Goal: Transaction & Acquisition: Purchase product/service

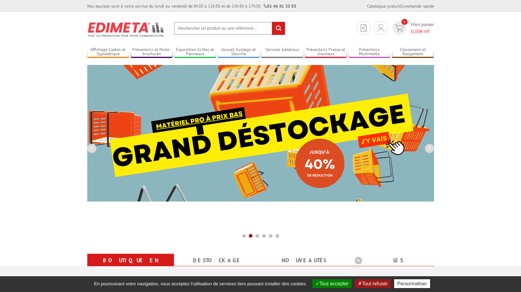
click at [205, 26] on input "text" at bounding box center [229, 28] width 111 height 13
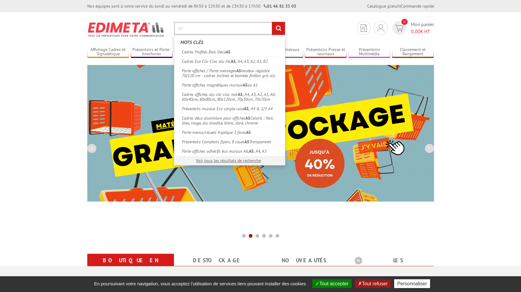
type input "a5"
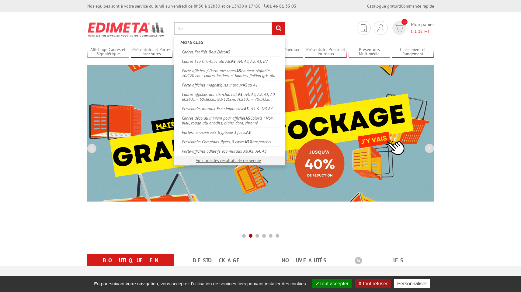
click at [272, 22] on input "rechercher" at bounding box center [278, 28] width 13 height 13
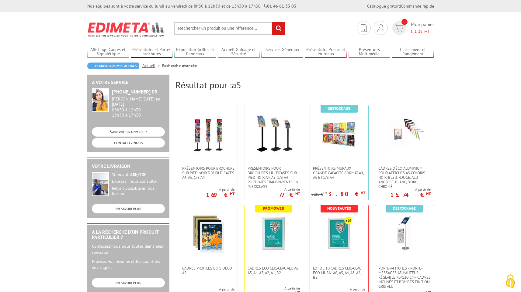
click at [218, 25] on input "text" at bounding box center [229, 28] width 111 height 13
type input "a5 etanche"
click at [272, 22] on input "rechercher" at bounding box center [278, 28] width 13 height 13
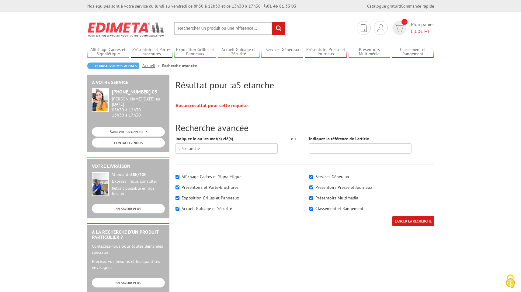
click at [197, 28] on input "text" at bounding box center [229, 28] width 111 height 13
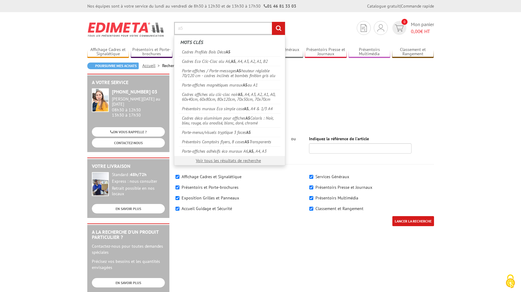
type input "a5"
click at [272, 22] on input "rechercher" at bounding box center [278, 28] width 13 height 13
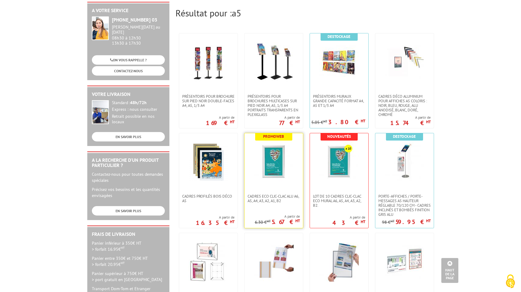
scroll to position [61, 0]
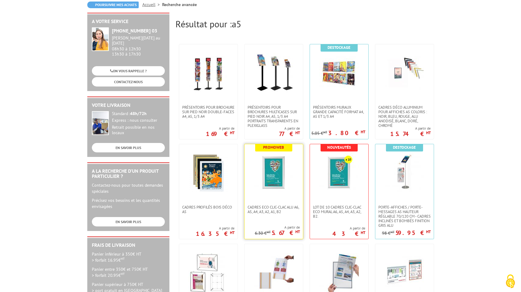
click at [277, 183] on img at bounding box center [274, 173] width 40 height 40
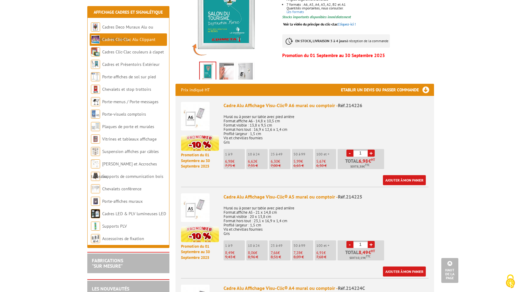
scroll to position [96, 0]
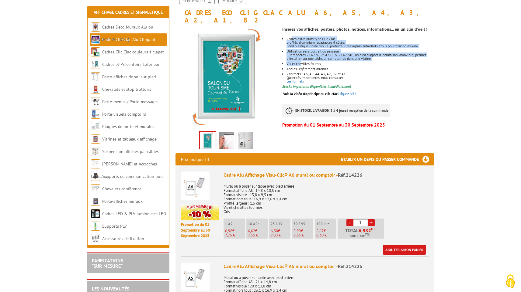
drag, startPoint x: 293, startPoint y: 30, endPoint x: 301, endPoint y: 55, distance: 26.2
click at [301, 55] on ul "Cadres extra-plats type Clic-Clac, profilés aluminium rabattables 4 côtés. Fond…" at bounding box center [357, 60] width 151 height 46
click at [312, 50] on li "Utilisation sens portrait ou paysage. Sur modèles 214226, 214225 & 214224C, un …" at bounding box center [359, 55] width 147 height 11
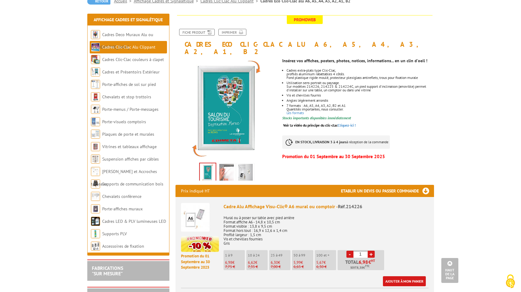
scroll to position [0, 0]
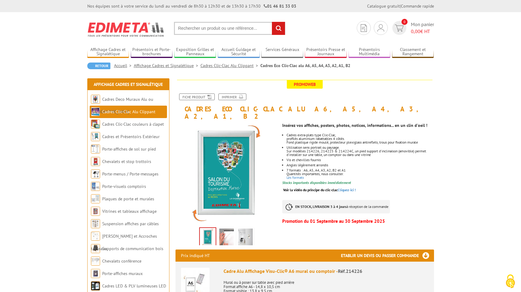
click at [205, 26] on input "text" at bounding box center [229, 28] width 111 height 13
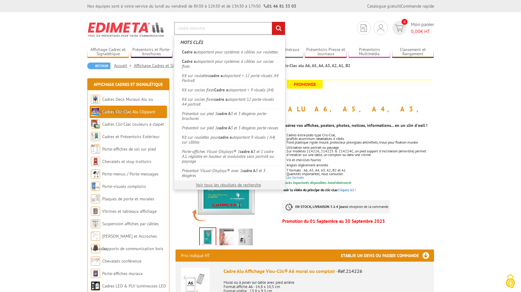
type input "cadre etanche"
click at [272, 22] on input "rechercher" at bounding box center [278, 28] width 13 height 13
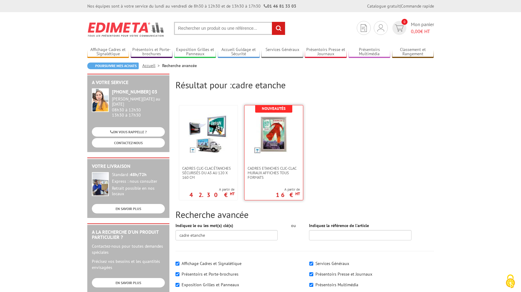
click at [275, 149] on img at bounding box center [274, 135] width 40 height 40
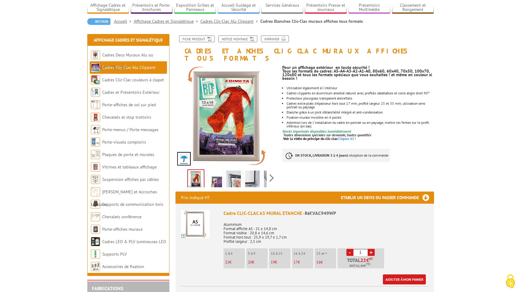
scroll to position [46, 0]
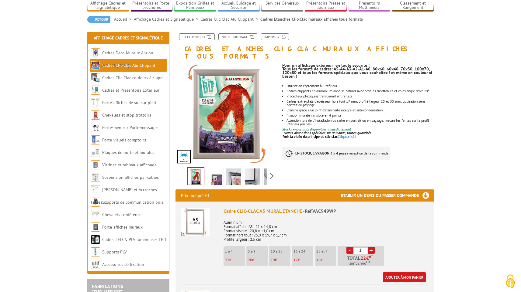
click at [371, 247] on link "+" at bounding box center [370, 250] width 7 height 7
type input "2"
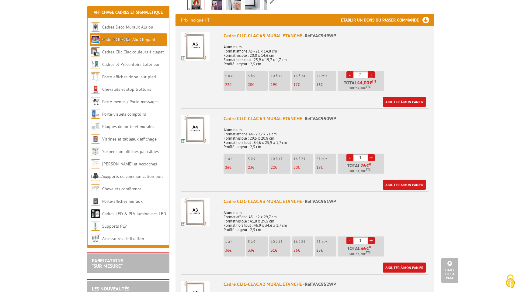
scroll to position [63, 0]
